Goal: Task Accomplishment & Management: Manage account settings

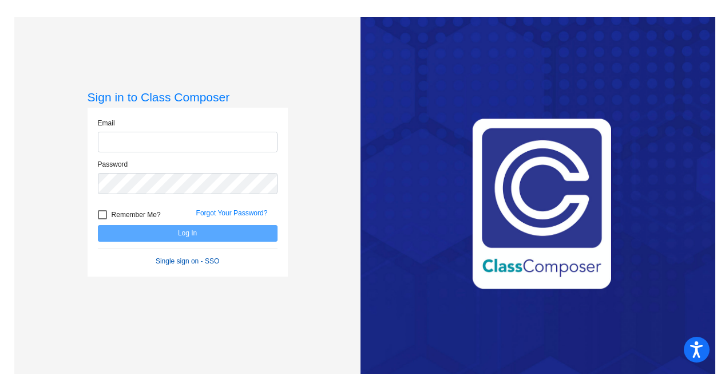
click at [171, 256] on form "Email Password Remember Me? Forgot Your Password? Log In Single sign on - SSO" at bounding box center [188, 192] width 180 height 148
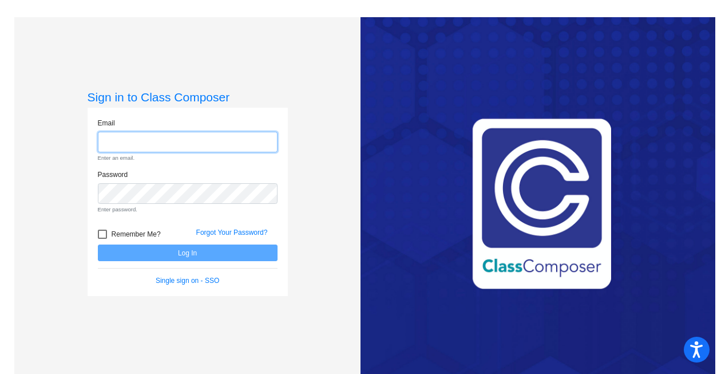
click at [185, 139] on input "email" at bounding box center [188, 142] width 180 height 21
type input "[PERSON_NAME][EMAIL_ADDRESS][PERSON_NAME][DOMAIN_NAME]"
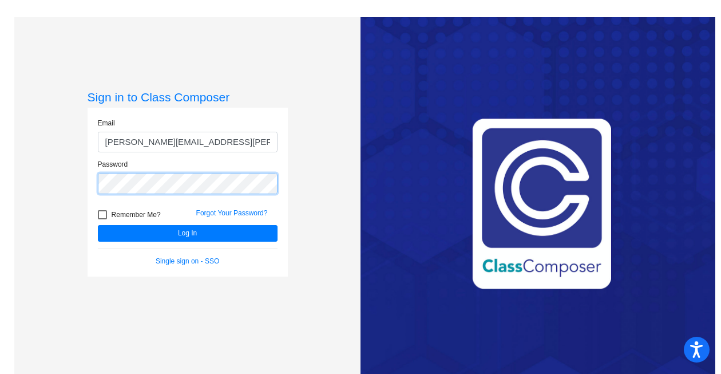
click at [98, 225] on button "Log In" at bounding box center [188, 233] width 180 height 17
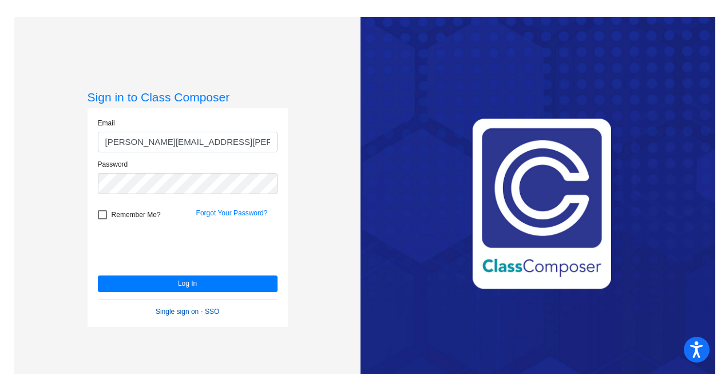
click at [171, 307] on link "Single sign on - SSO" at bounding box center [188, 311] width 64 height 8
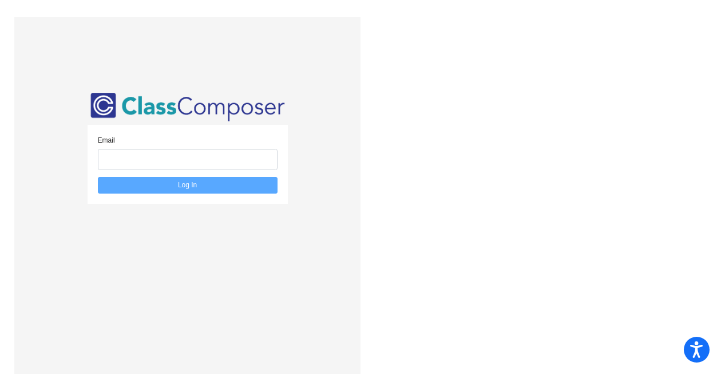
click at [187, 147] on div "Email" at bounding box center [188, 152] width 180 height 35
click at [187, 153] on input "email" at bounding box center [188, 159] width 180 height 21
type input "[PERSON_NAME][EMAIL_ADDRESS][PERSON_NAME][DOMAIN_NAME]"
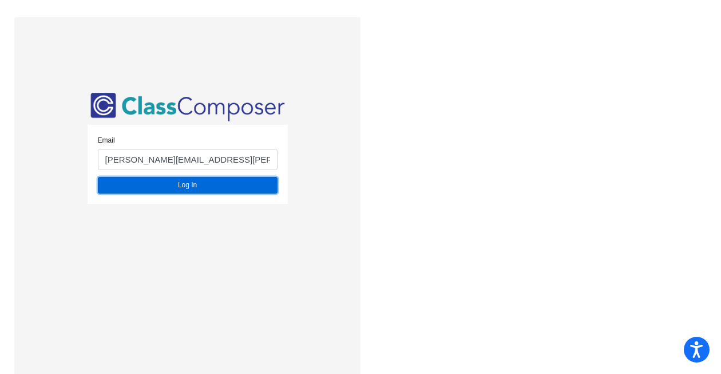
click at [187, 183] on button "Log In" at bounding box center [188, 185] width 180 height 17
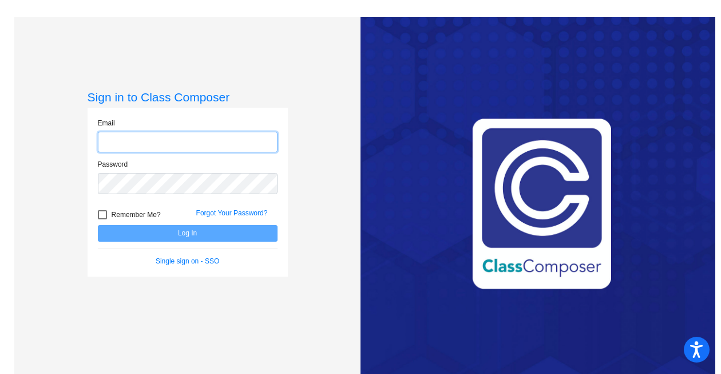
click at [109, 142] on input "email" at bounding box center [188, 142] width 180 height 21
type input "[PERSON_NAME][EMAIL_ADDRESS][PERSON_NAME][DOMAIN_NAME]"
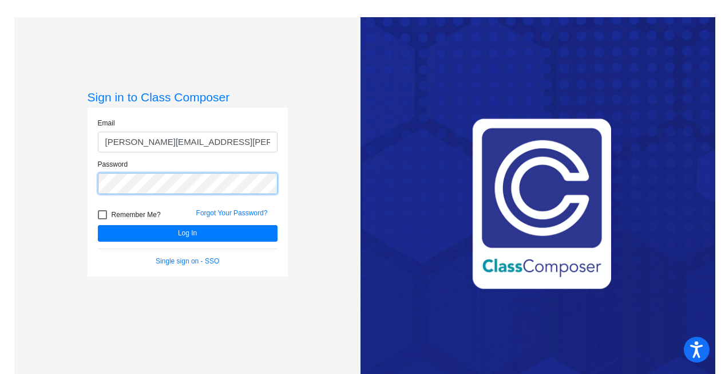
click at [98, 225] on button "Log In" at bounding box center [188, 233] width 180 height 17
